Goal: Complete application form

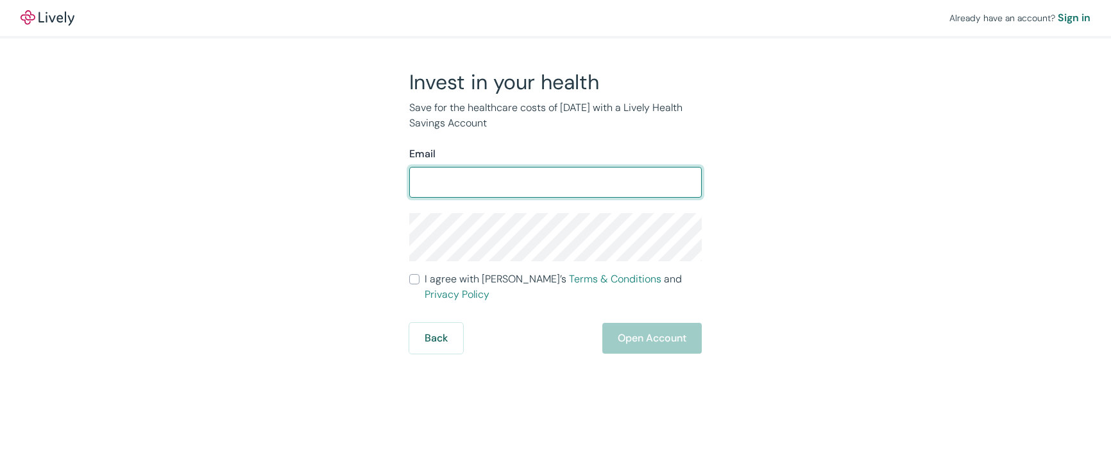
click at [873, 246] on div "Already have an account? Sign in Invest in your health Save for the healthcare …" at bounding box center [555, 177] width 1111 height 354
